Goal: Task Accomplishment & Management: Complete application form

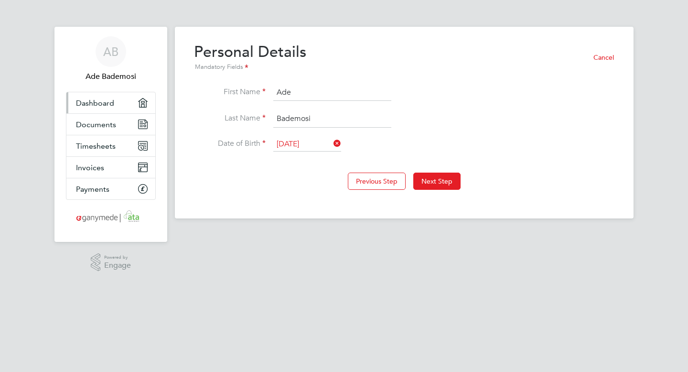
click at [88, 105] on span "Dashboard" at bounding box center [95, 102] width 38 height 9
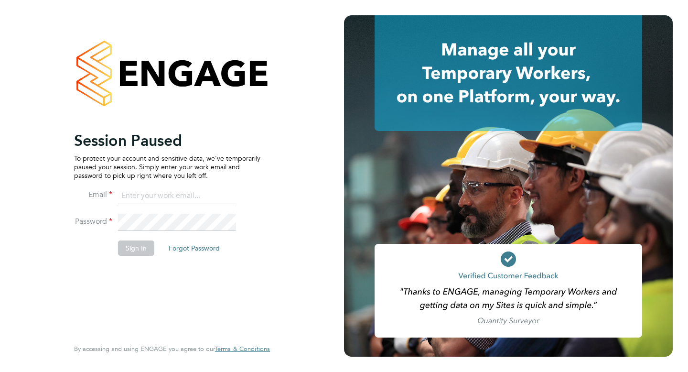
click at [167, 195] on input at bounding box center [177, 195] width 118 height 17
type input "ade.bademosi@gmail.com"
click at [147, 249] on button "Sign In" at bounding box center [136, 247] width 36 height 15
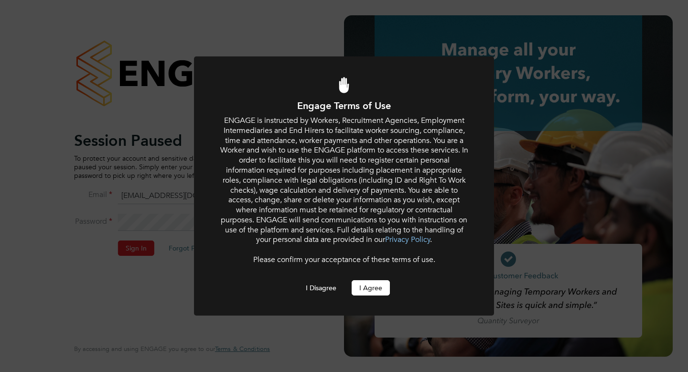
click at [369, 286] on button "I Agree" at bounding box center [371, 287] width 38 height 15
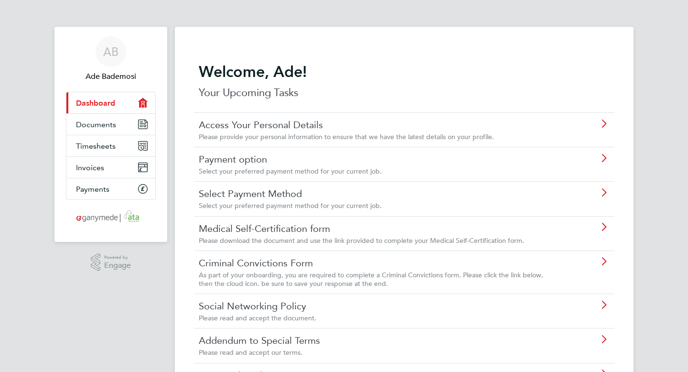
click at [285, 166] on div "Payment option Select your preferred payment method for your current job." at bounding box center [380, 164] width 362 height 22
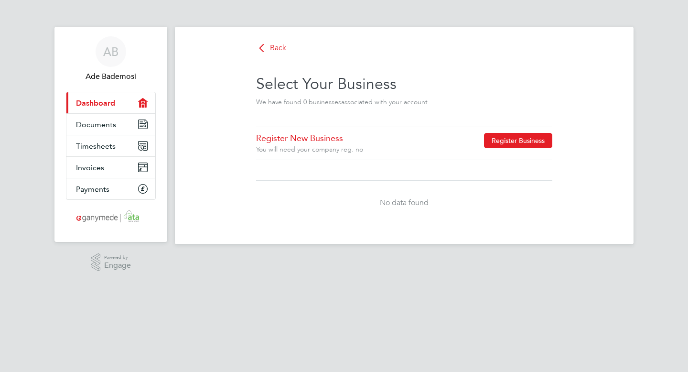
click at [530, 145] on button "Register Business" at bounding box center [518, 140] width 68 height 15
type input "[GEOGRAPHIC_DATA]"
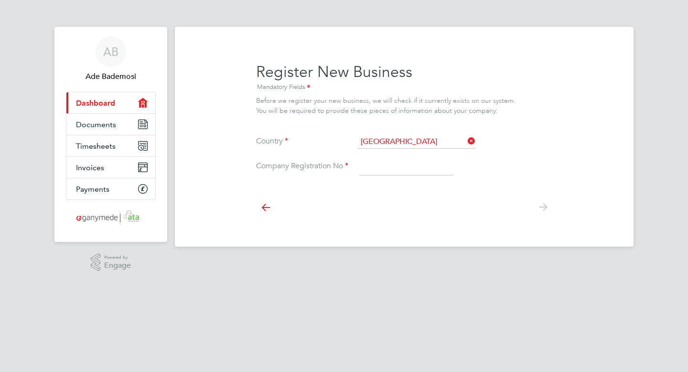
click at [383, 163] on input at bounding box center [406, 166] width 94 height 17
type input "6901393"
click at [542, 206] on icon at bounding box center [542, 207] width 19 height 22
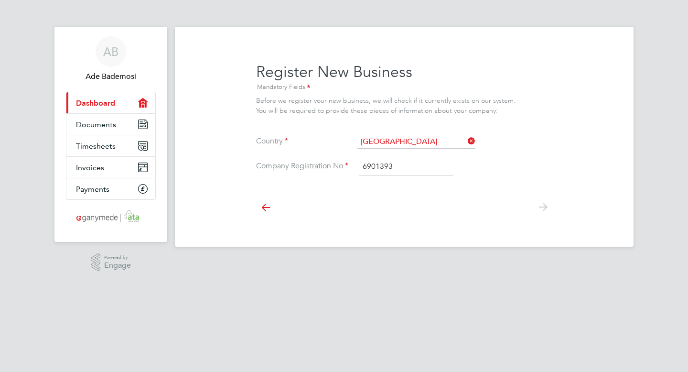
click at [263, 205] on icon at bounding box center [265, 207] width 19 height 22
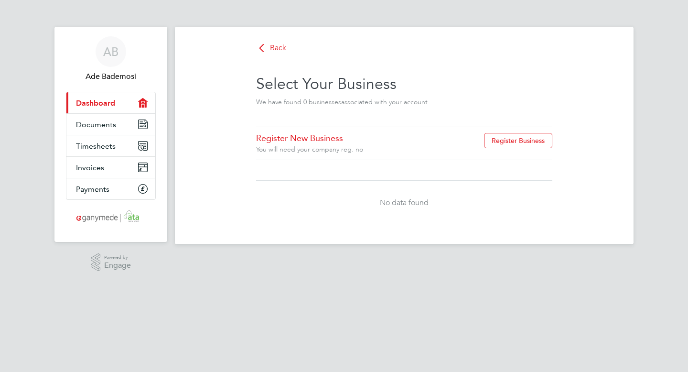
click at [304, 171] on div "Register New Business You will need your company reg. no Register Business No d…" at bounding box center [404, 176] width 296 height 98
drag, startPoint x: 304, startPoint y: 171, endPoint x: 323, endPoint y: 171, distance: 18.2
click at [312, 171] on div "Register New Business You will need your company reg. no Register Business No d…" at bounding box center [404, 176] width 296 height 98
click at [372, 153] on div "You will need your company reg. no" at bounding box center [342, 149] width 173 height 9
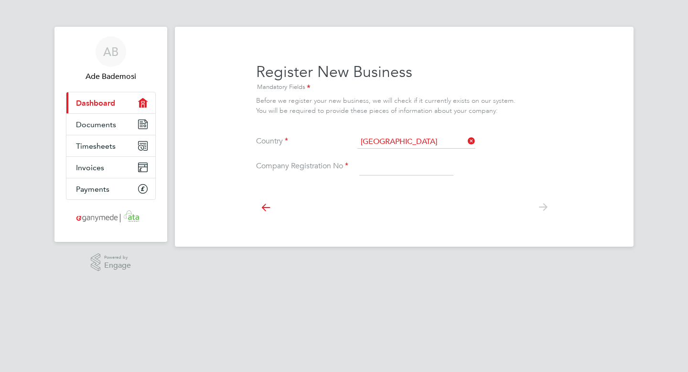
click at [367, 163] on input at bounding box center [406, 166] width 94 height 17
type input "Sakamori ltd"
type input "[GEOGRAPHIC_DATA]"
click at [421, 165] on input "Sakamori ltd" at bounding box center [406, 166] width 94 height 17
click at [392, 145] on input at bounding box center [416, 141] width 118 height 13
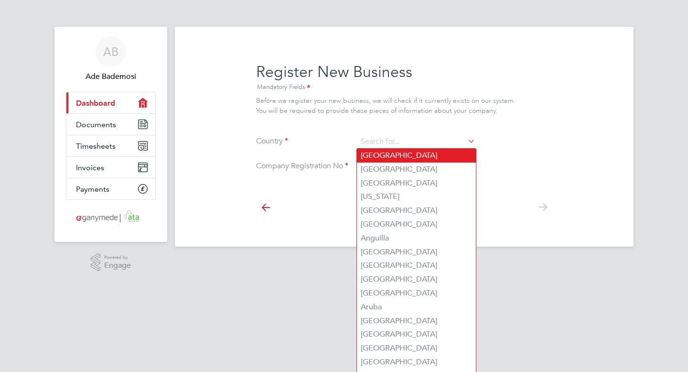
type input "[GEOGRAPHIC_DATA]"
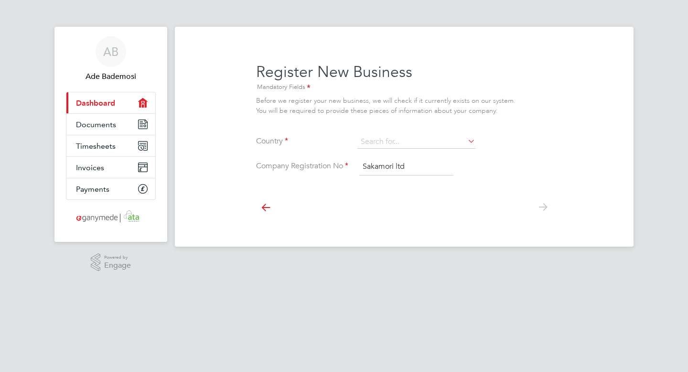
click at [439, 162] on div "Back Select Your Business We have found 0 business es associated with your acco…" at bounding box center [404, 137] width 459 height 220
click at [263, 207] on icon at bounding box center [265, 207] width 19 height 22
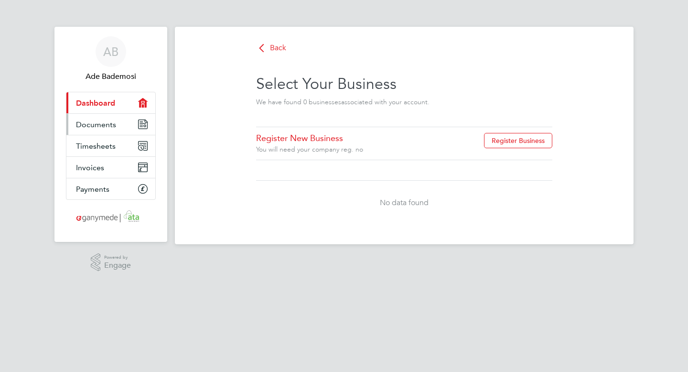
click at [107, 125] on span "Documents" at bounding box center [96, 124] width 40 height 9
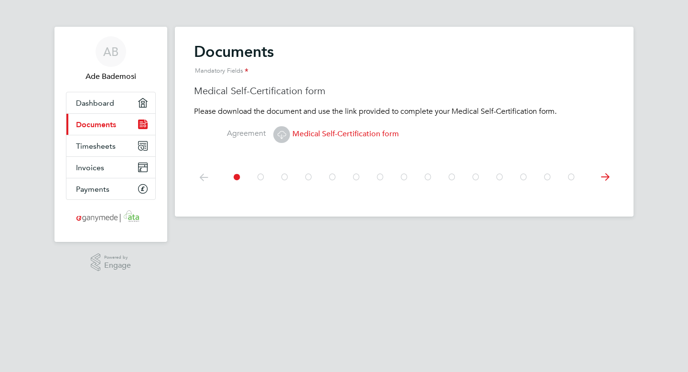
click at [282, 132] on icon at bounding box center [282, 135] width 12 height 12
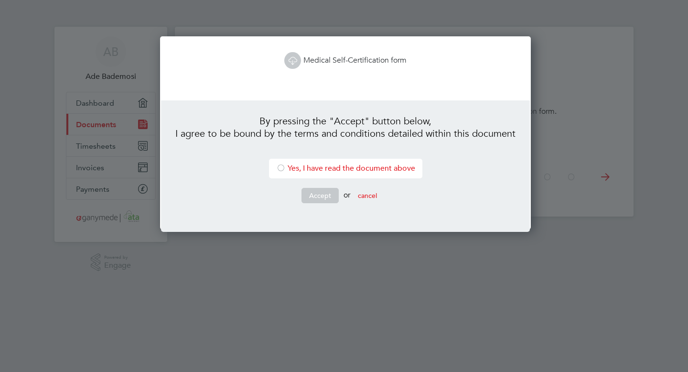
scroll to position [194, 368]
click at [277, 168] on div at bounding box center [281, 169] width 10 height 10
click at [315, 198] on button "Accept" at bounding box center [320, 195] width 37 height 15
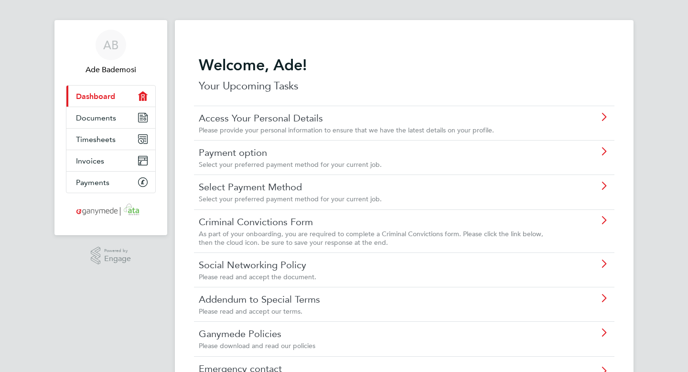
scroll to position [5, 0]
click at [250, 155] on link "Payment option" at bounding box center [377, 154] width 357 height 12
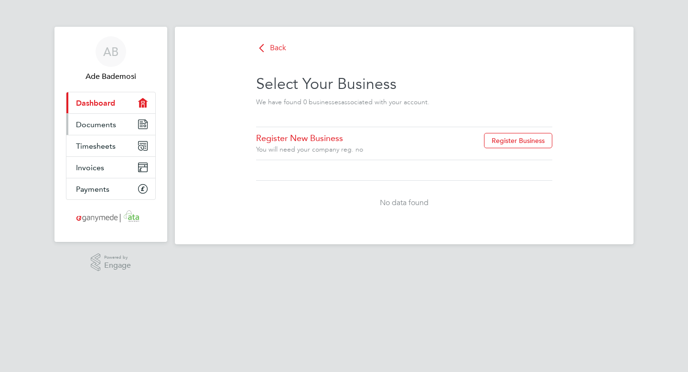
click at [110, 126] on span "Documents" at bounding box center [96, 124] width 40 height 9
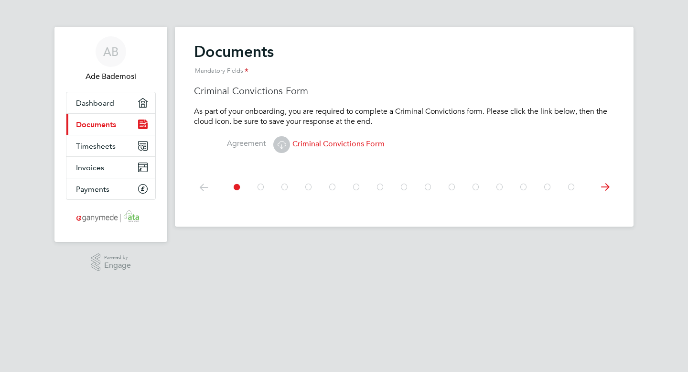
click at [281, 144] on icon at bounding box center [282, 145] width 12 height 12
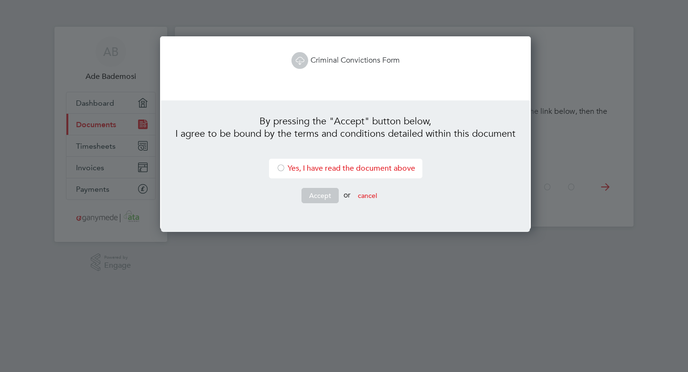
scroll to position [194, 368]
click at [278, 167] on div at bounding box center [281, 169] width 10 height 10
click at [317, 195] on button "Accept" at bounding box center [320, 195] width 37 height 15
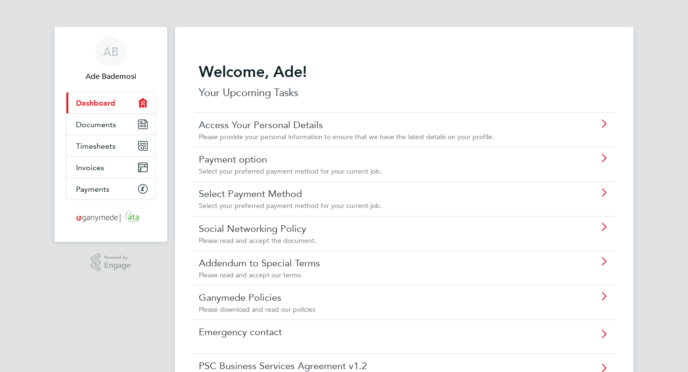
click at [247, 160] on link "Payment option" at bounding box center [377, 159] width 357 height 12
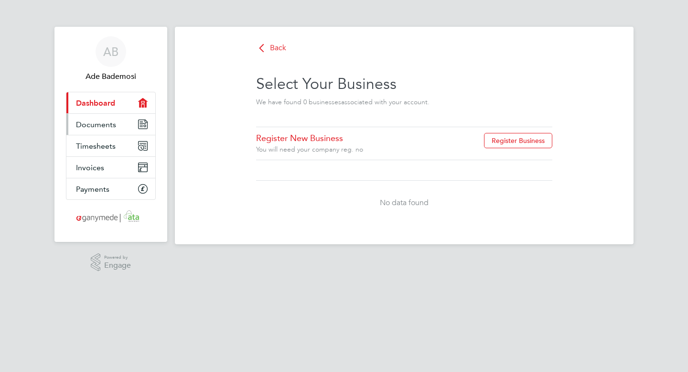
click at [142, 124] on icon "Main navigation" at bounding box center [143, 124] width 9 height 9
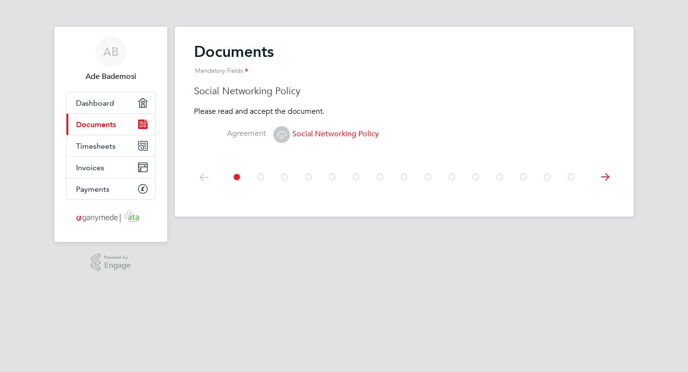
click at [313, 134] on span "Social Networking Policy" at bounding box center [326, 134] width 106 height 10
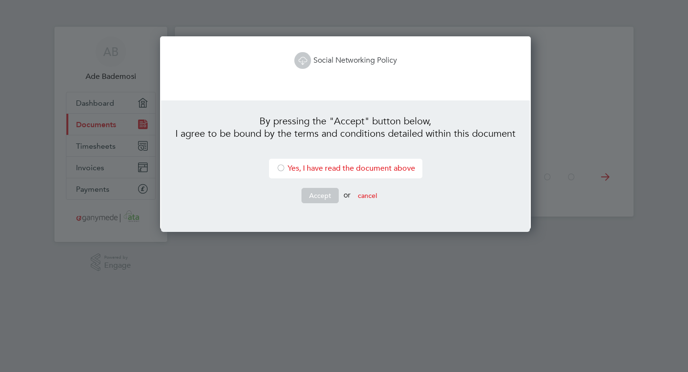
scroll to position [194, 368]
click at [279, 168] on div at bounding box center [281, 169] width 10 height 10
click at [317, 193] on button "Accept" at bounding box center [320, 195] width 37 height 15
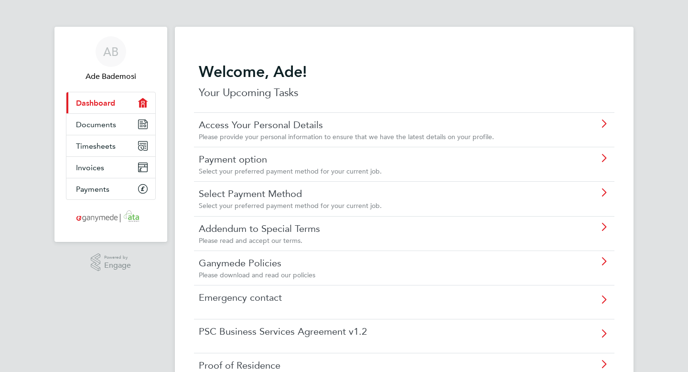
click at [286, 161] on link "Payment option" at bounding box center [377, 159] width 357 height 12
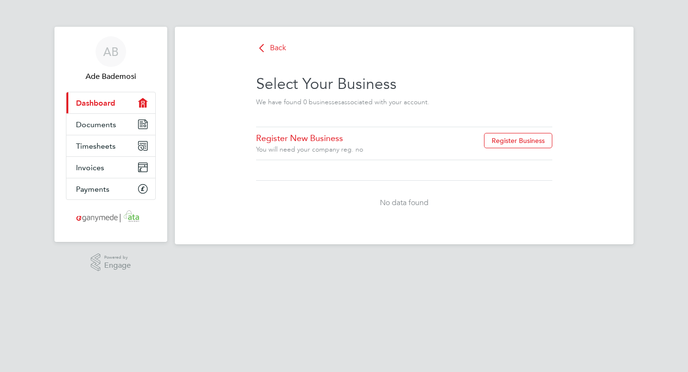
click at [259, 46] on icon at bounding box center [262, 48] width 12 height 12
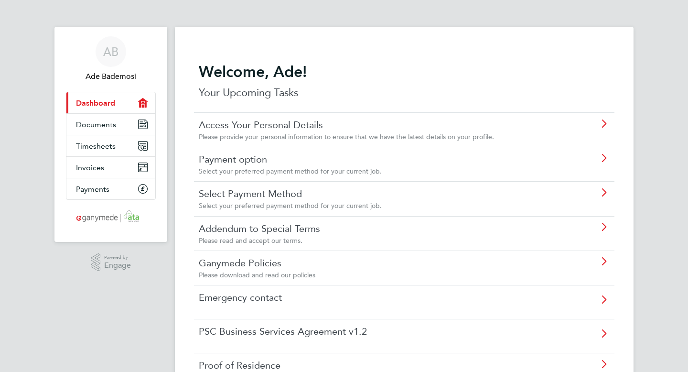
click at [254, 193] on link "Select Payment Method" at bounding box center [377, 193] width 357 height 12
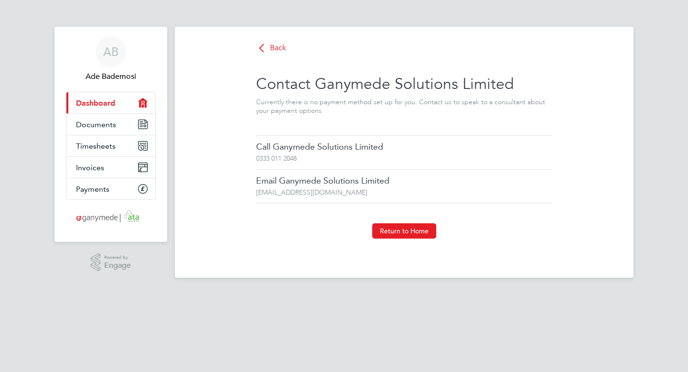
click at [272, 44] on span "Back" at bounding box center [278, 48] width 16 height 10
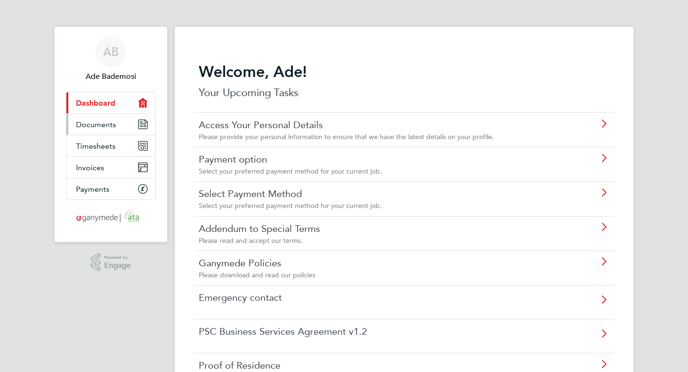
click at [108, 126] on span "Documents" at bounding box center [96, 124] width 40 height 9
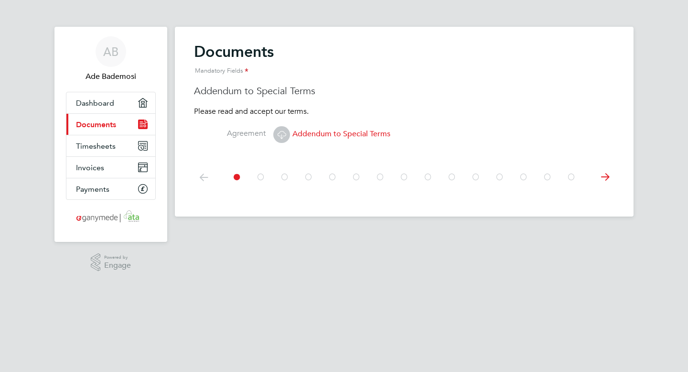
click at [282, 133] on icon at bounding box center [282, 135] width 12 height 12
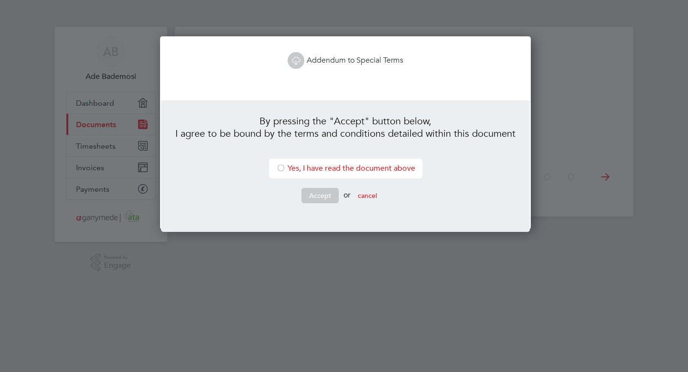
scroll to position [194, 368]
click at [281, 169] on div at bounding box center [281, 169] width 10 height 10
click at [316, 199] on button "Accept" at bounding box center [320, 195] width 37 height 15
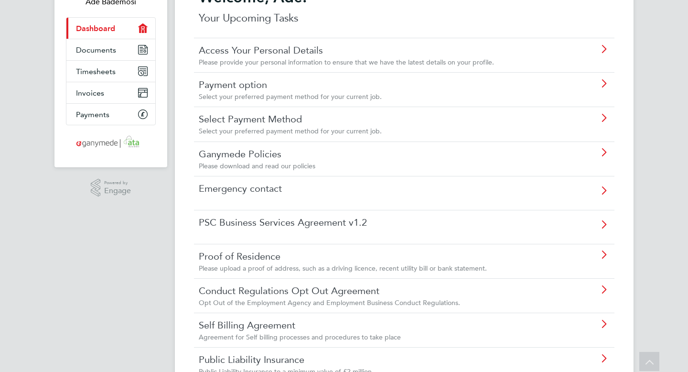
scroll to position [78, 0]
